Goal: Navigation & Orientation: Find specific page/section

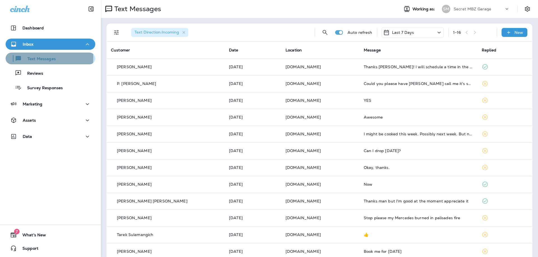
click at [41, 58] on p "Text Messages" at bounding box center [39, 59] width 34 height 5
click at [50, 45] on div "Inbox" at bounding box center [50, 44] width 81 height 7
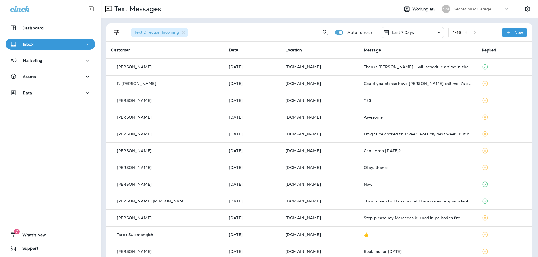
click at [84, 45] on icon "button" at bounding box center [87, 44] width 7 height 7
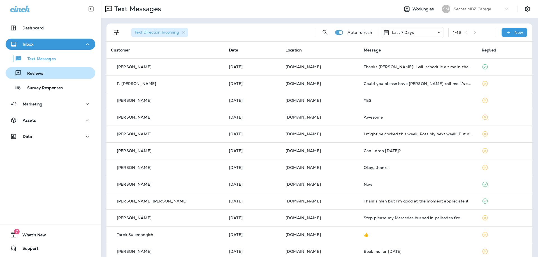
click at [45, 77] on div "Reviews" at bounding box center [50, 73] width 85 height 8
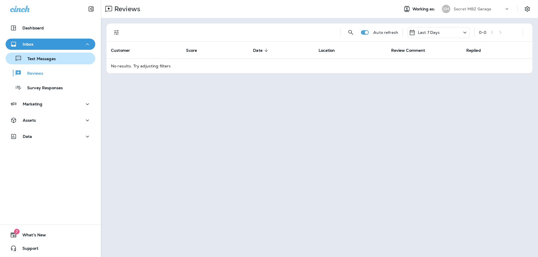
click at [53, 60] on p "Text Messages" at bounding box center [39, 59] width 34 height 5
